Goal: Obtain resource: Obtain resource

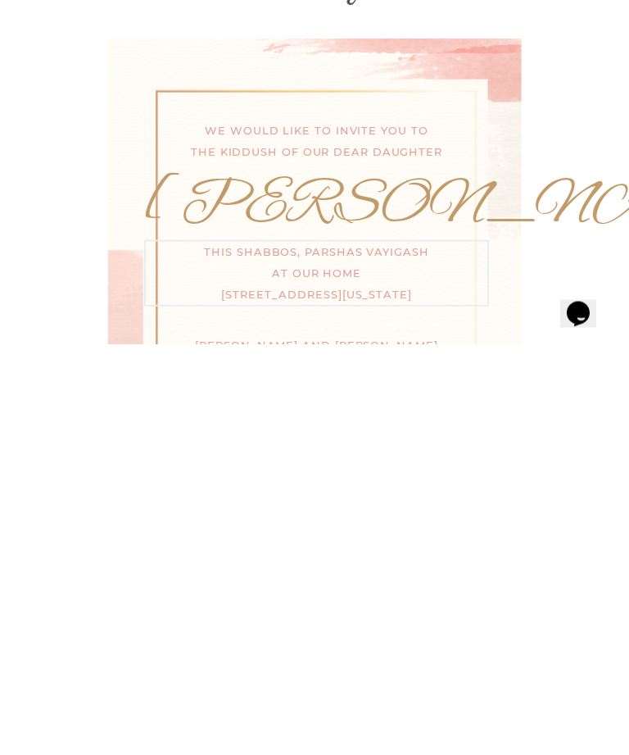
scroll to position [496, 0]
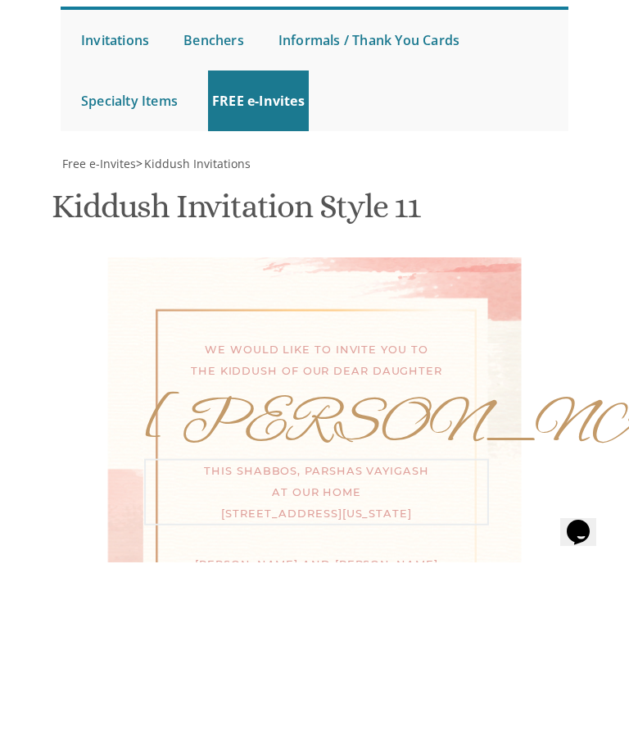
type textarea "This Sunday, at our home 10 Blue Jay Way @3:00 pm."
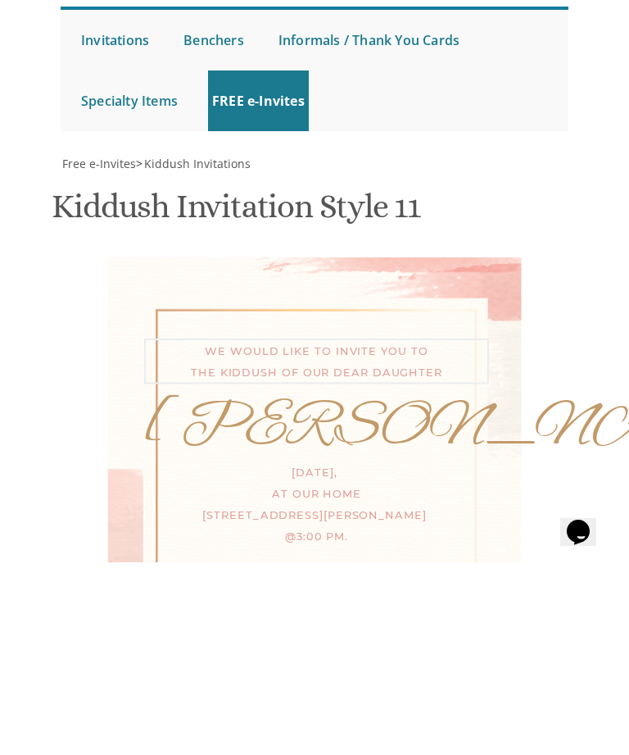
scroll to position [17, 0]
type textarea "We would like to invite you to the Bas Mitzvah of our dear daughter"
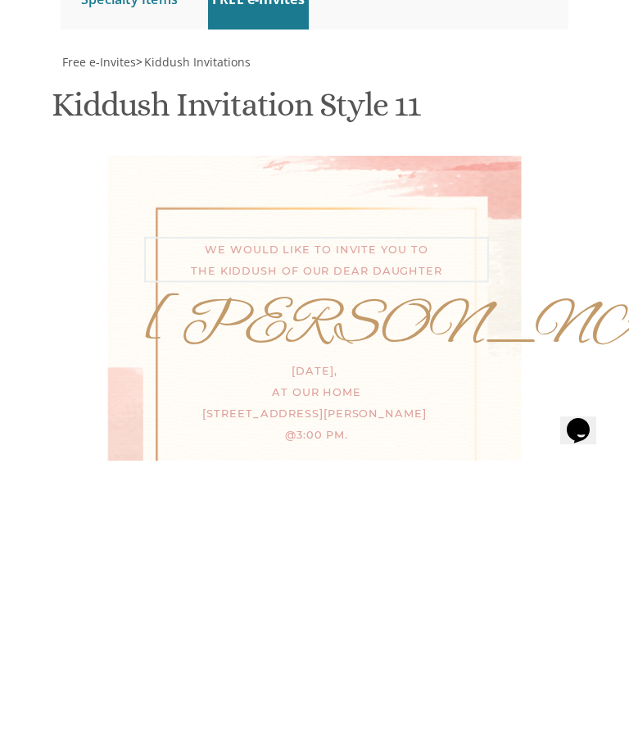
scroll to position [724, 0]
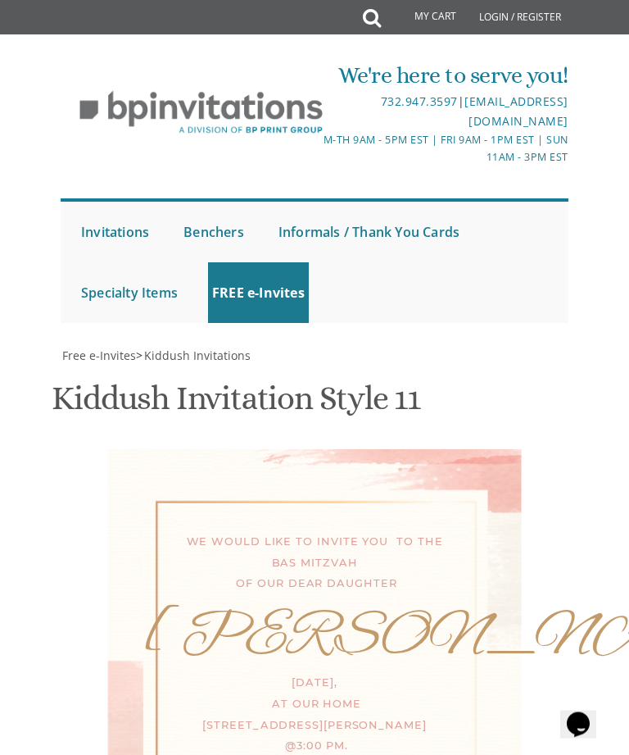
scroll to position [984, 0]
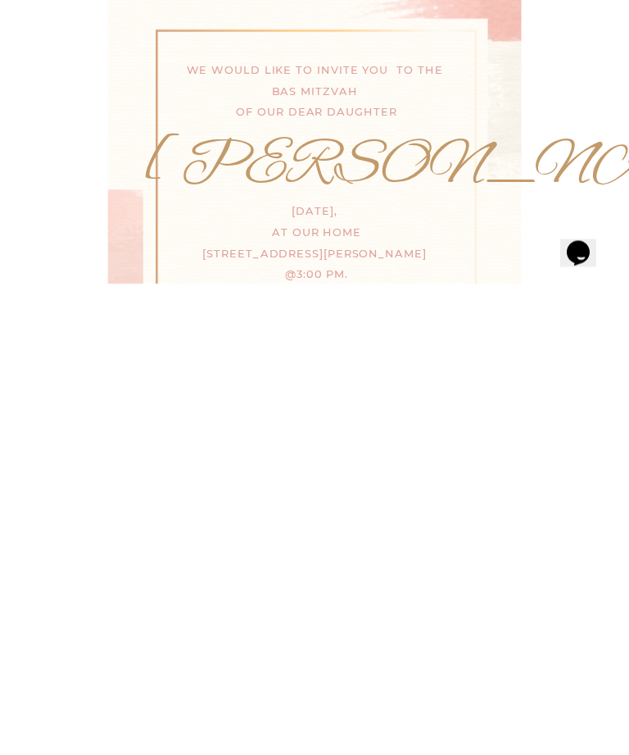
scroll to position [514, 0]
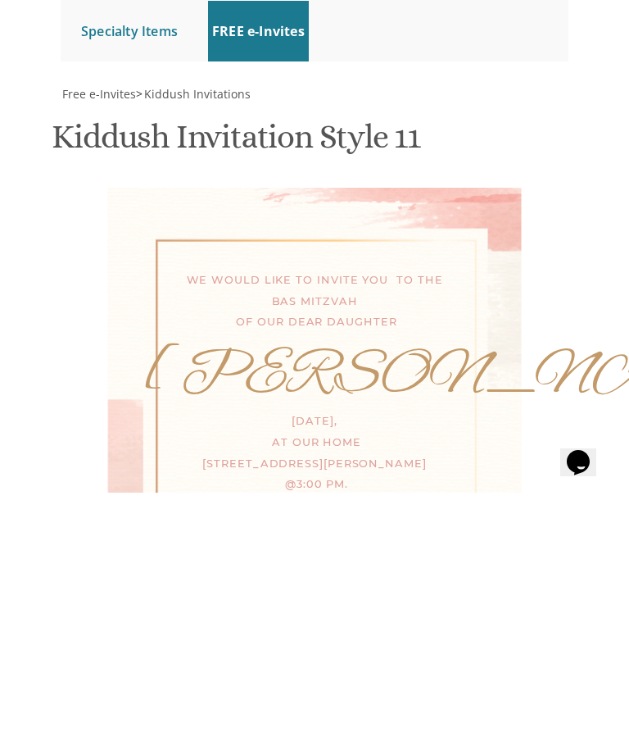
scroll to position [776, 0]
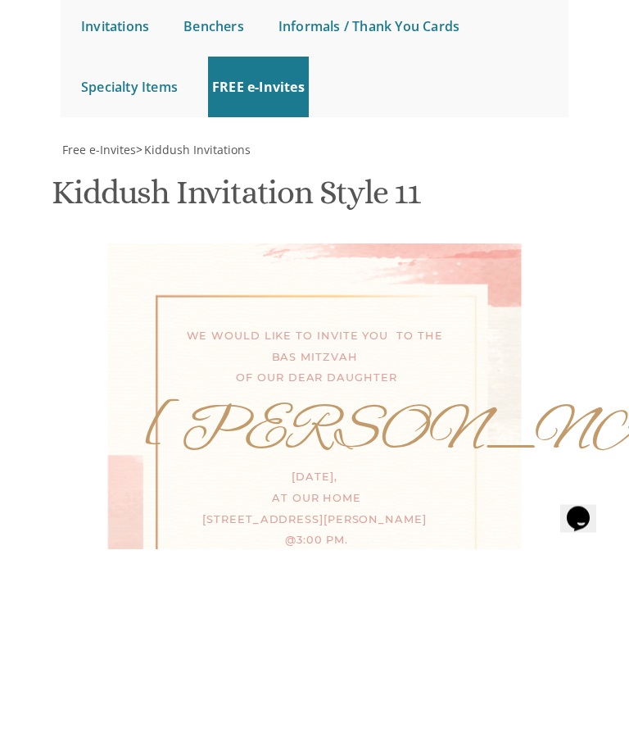
scroll to position [842, 0]
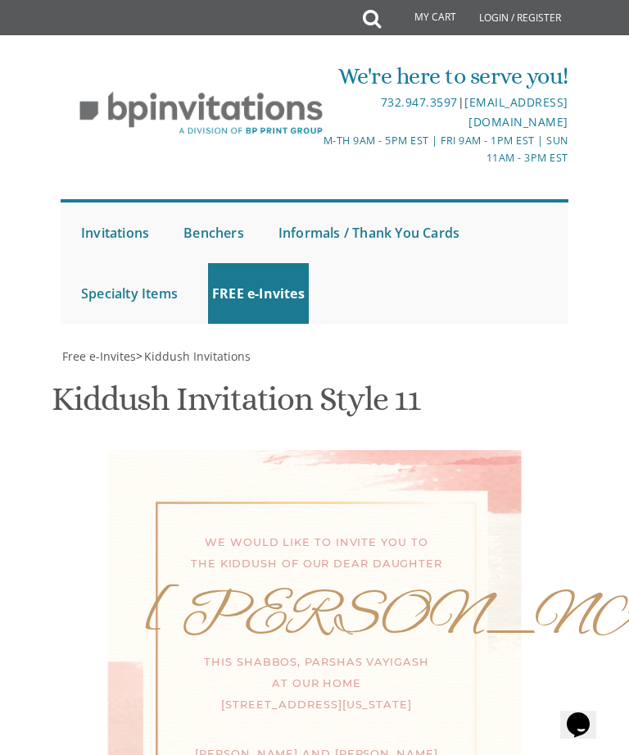
scroll to position [701, 0]
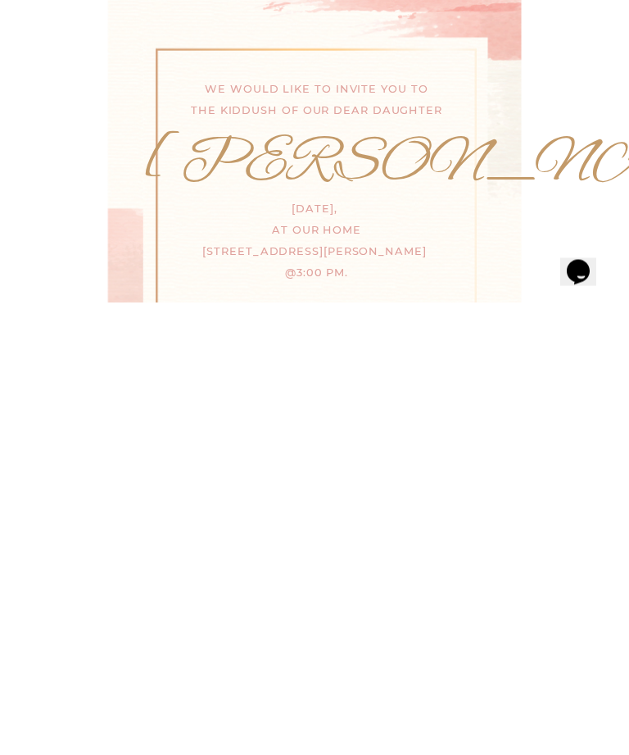
scroll to position [369, 0]
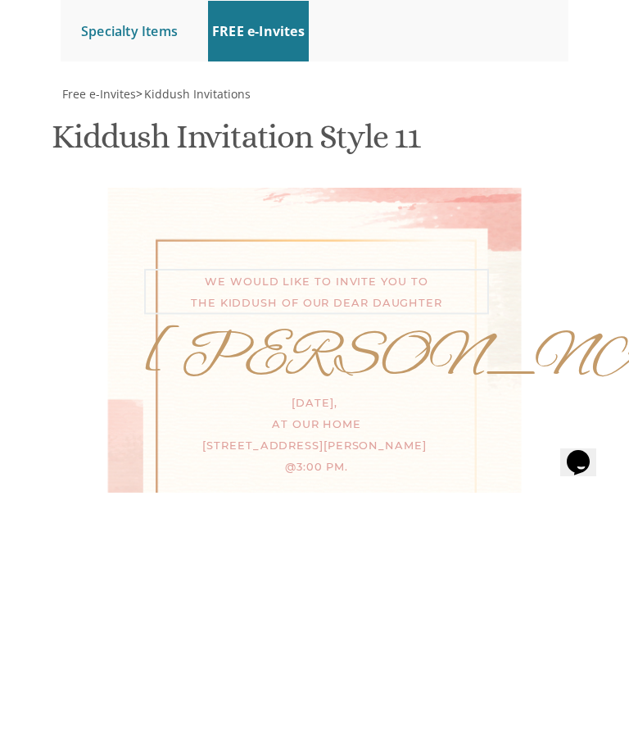
scroll to position [17, 0]
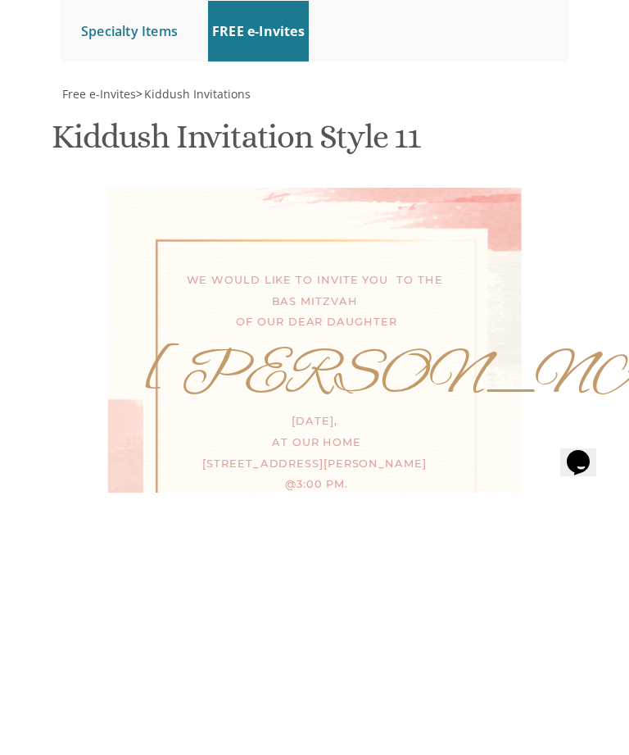
scroll to position [632, 0]
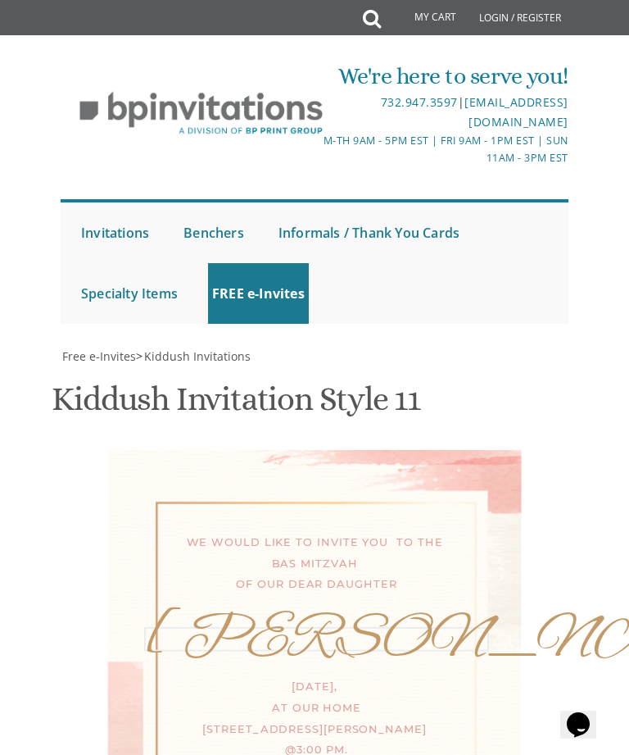
scroll to position [631, 0]
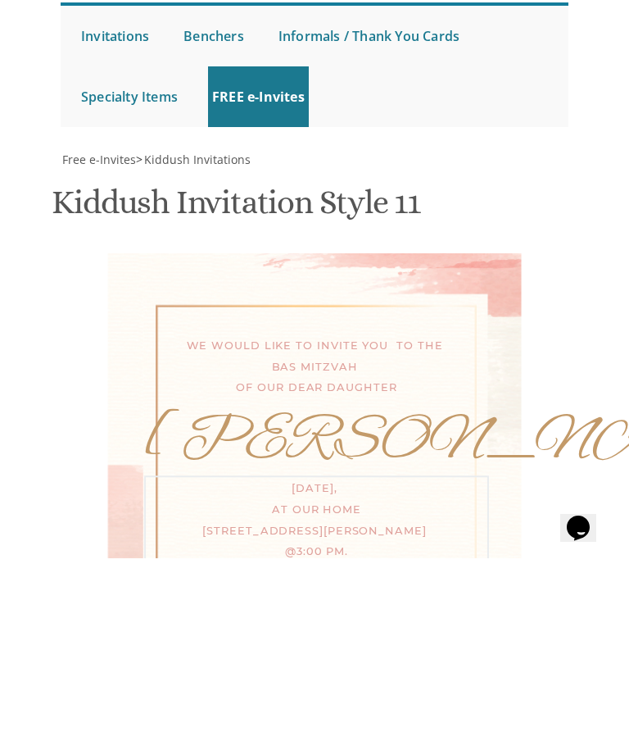
scroll to position [729, 0]
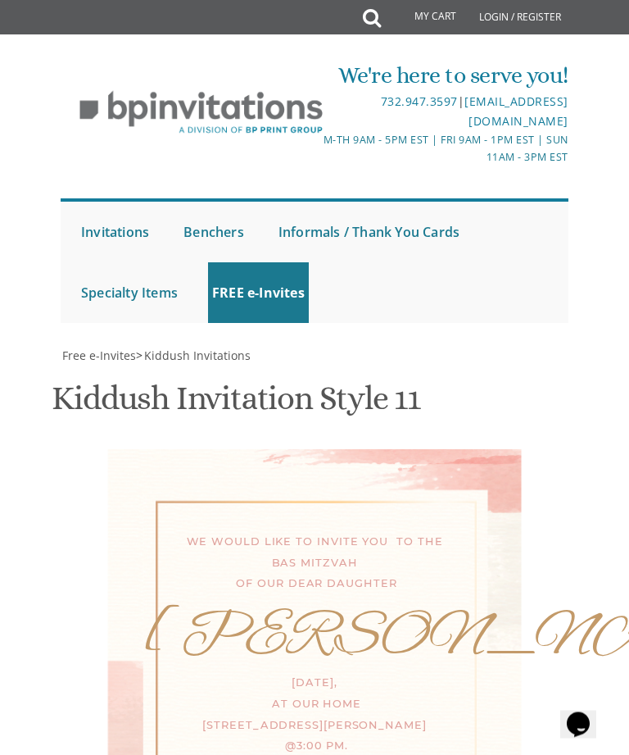
scroll to position [1057, 0]
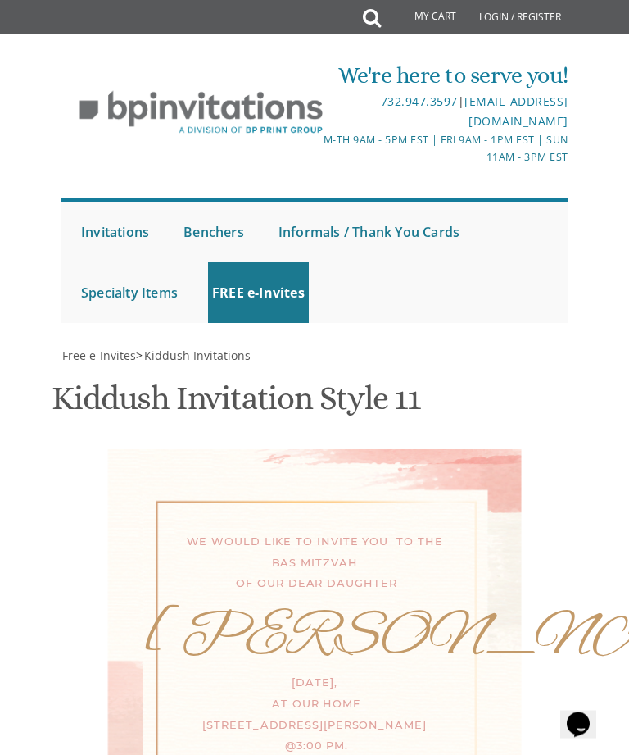
scroll to position [0, 0]
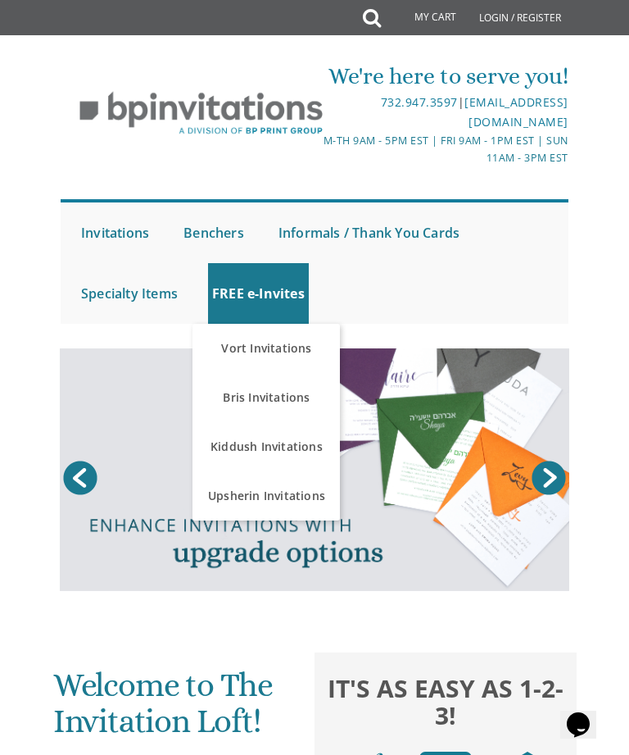
click at [304, 442] on link "Kiddush Invitations" at bounding box center [266, 446] width 147 height 49
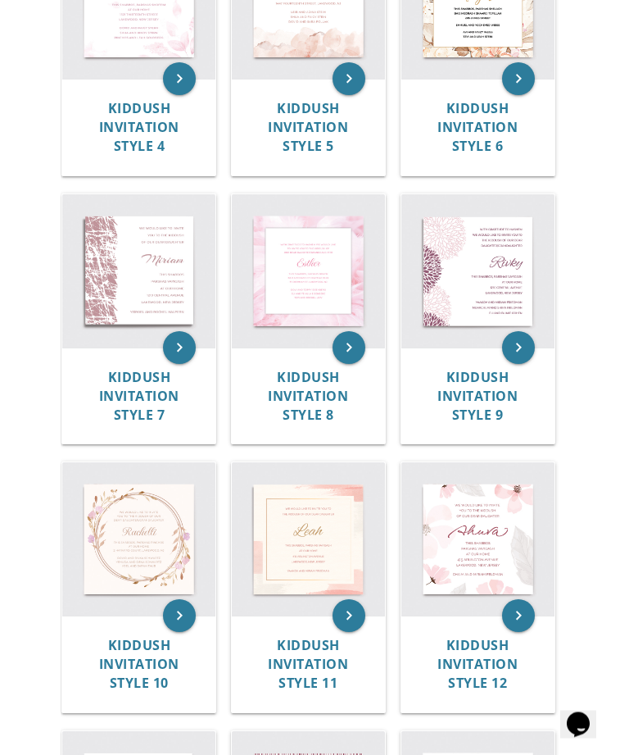
scroll to position [800, 0]
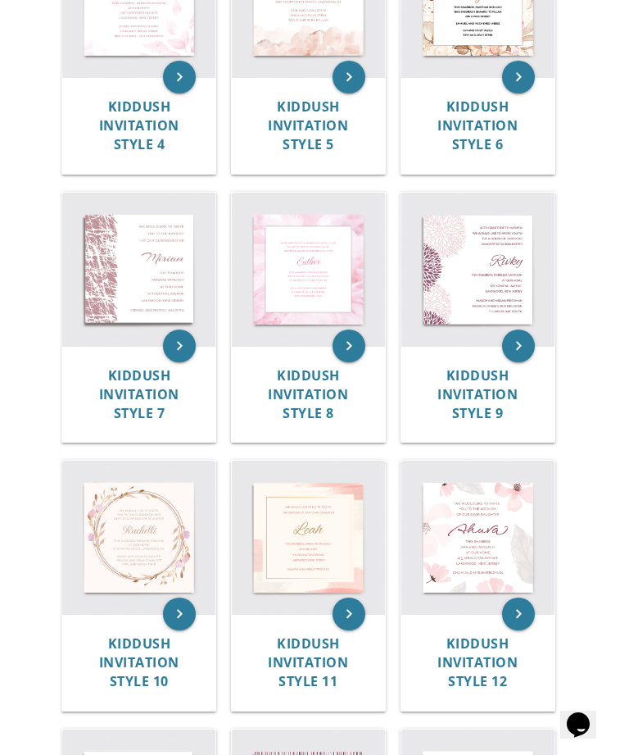
click at [308, 537] on img at bounding box center [308, 536] width 153 height 153
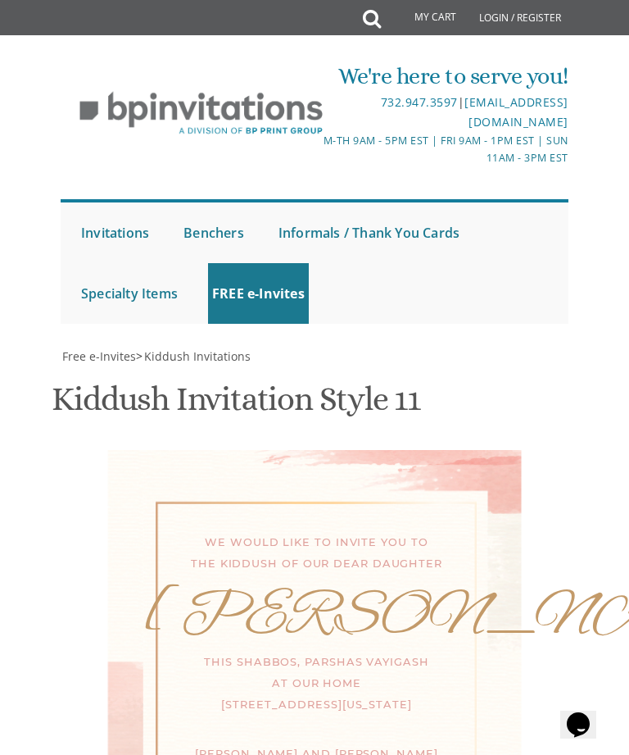
scroll to position [454, 0]
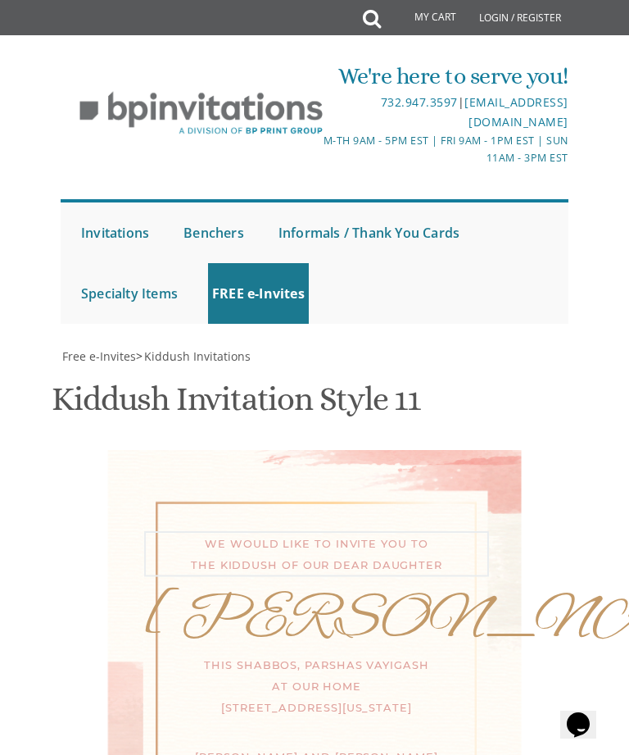
scroll to position [470, 0]
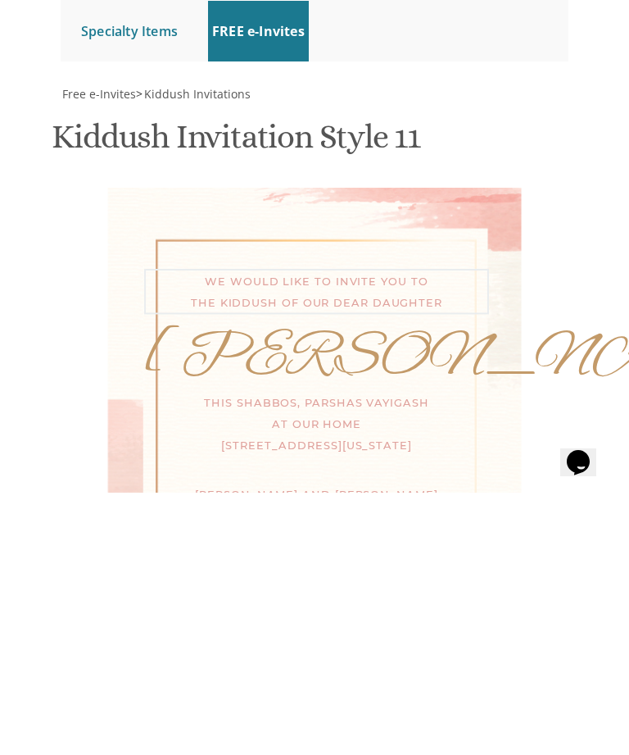
type textarea "We would like to invite you to the Bas Mitzva Of"
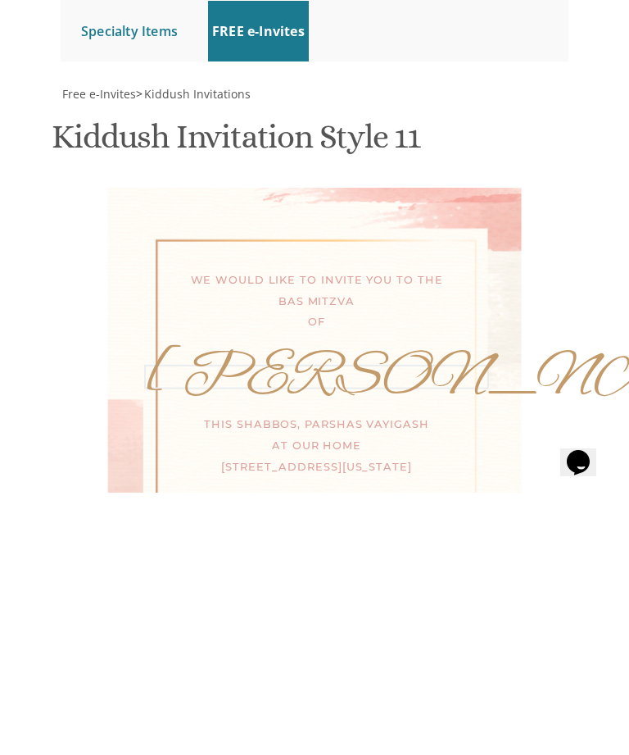
type textarea "L"
type textarea "[PERSON_NAME]"
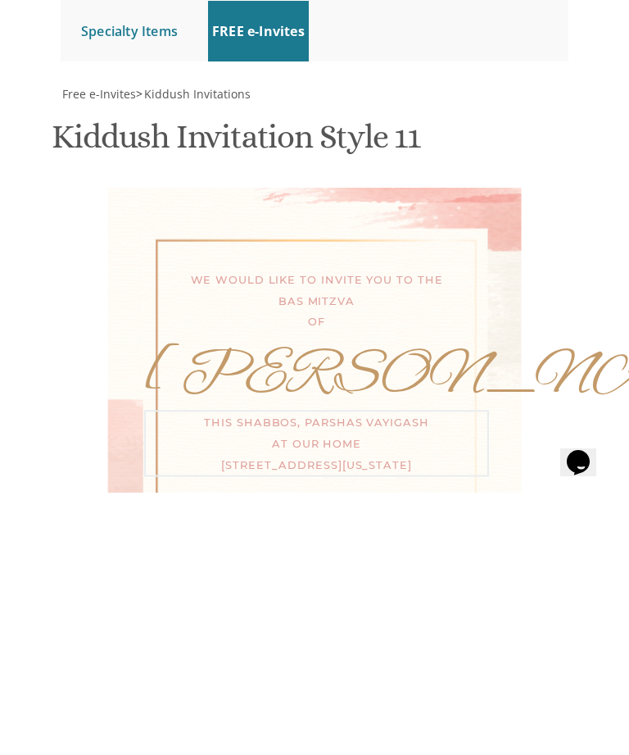
type textarea "[DATE] at our home [STREET_ADDRESS][PERSON_NAME] @3:00 pm"
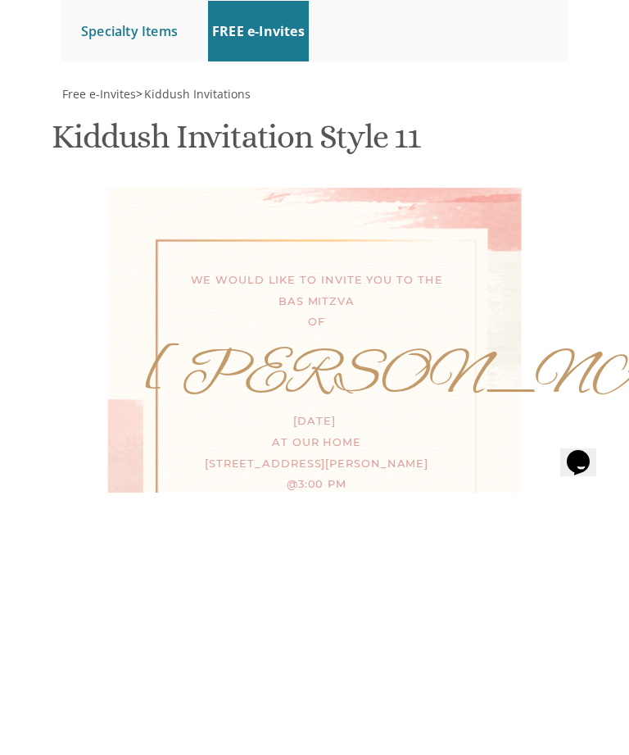
scroll to position [727, 0]
type textarea "Yaako"
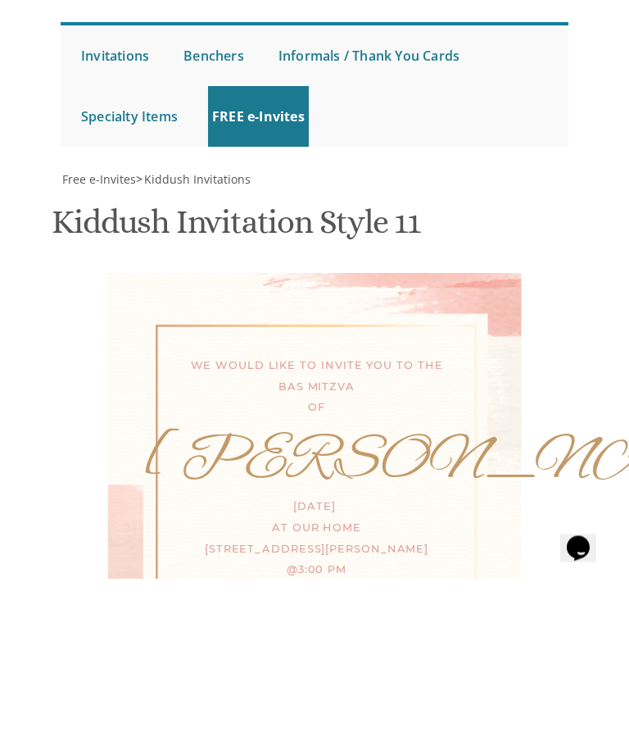
scroll to position [17, 0]
type textarea "-The Zoldans-"
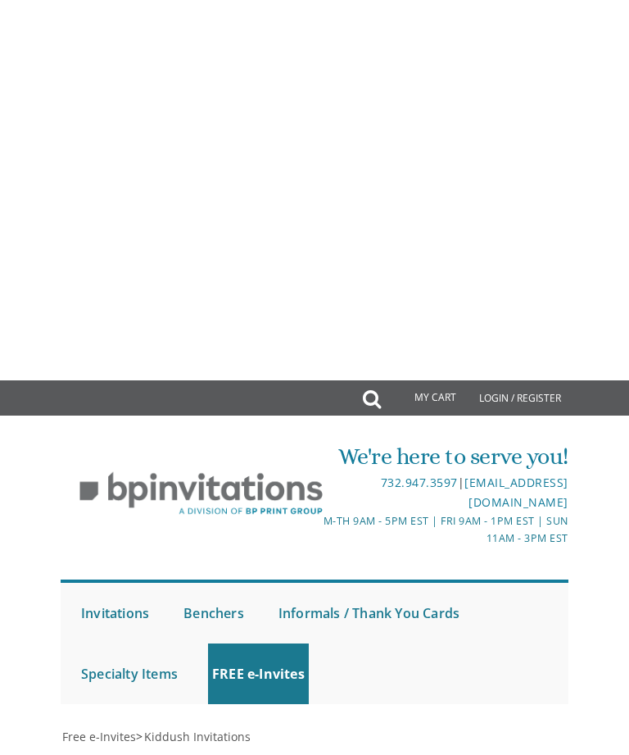
scroll to position [799, 0]
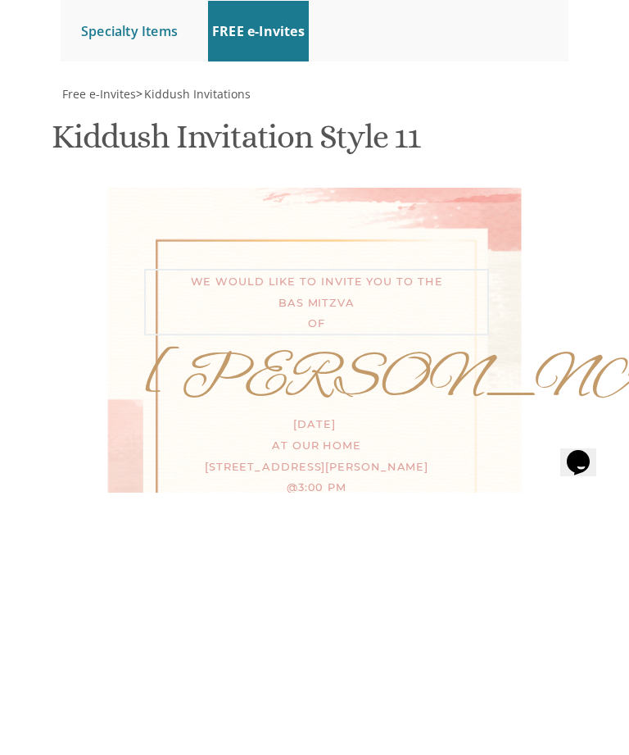
type textarea "We would like to invite you to the Bas Mitzva Of"
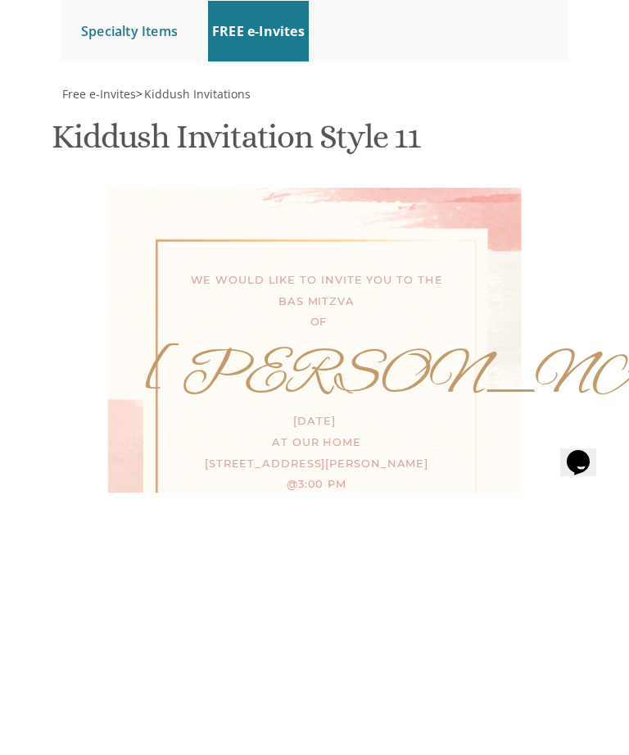
scroll to position [1113, 0]
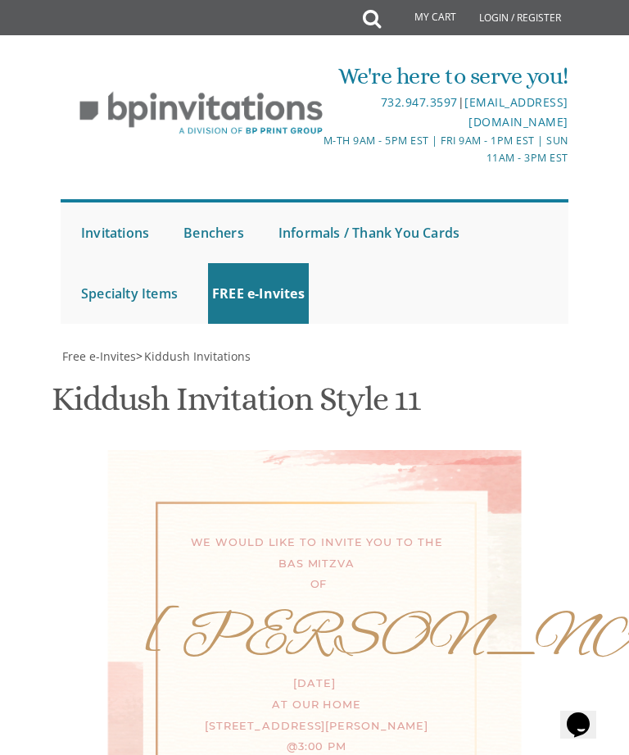
type input "[EMAIL_ADDRESS][DOMAIN_NAME]"
